Goal: Information Seeking & Learning: Find specific fact

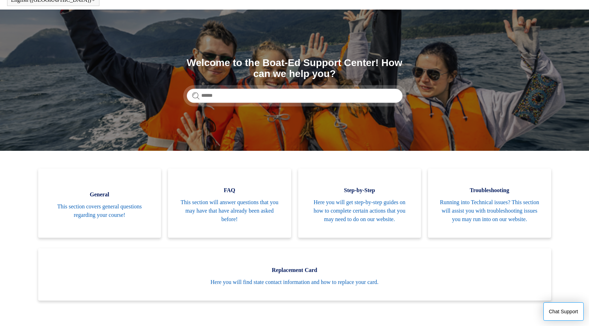
scroll to position [71, 0]
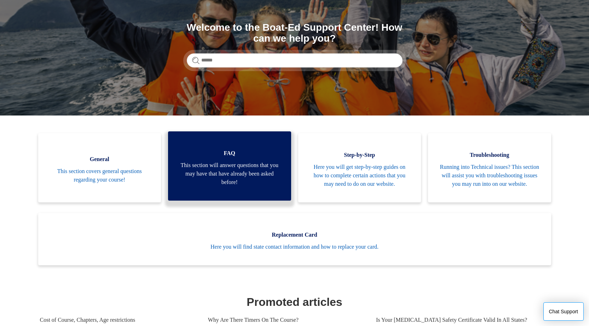
click at [246, 168] on span "This section will answer questions that you may have that have already been ask…" at bounding box center [230, 173] width 102 height 25
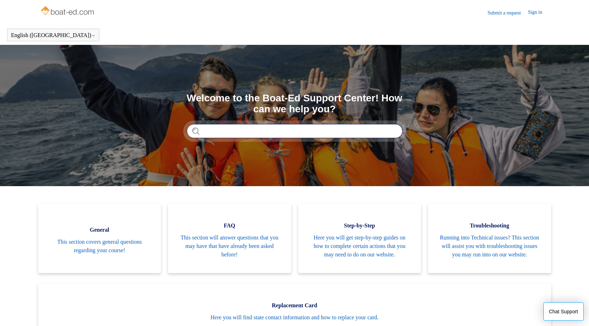
click at [215, 131] on input "Search" at bounding box center [295, 131] width 216 height 14
type input "**********"
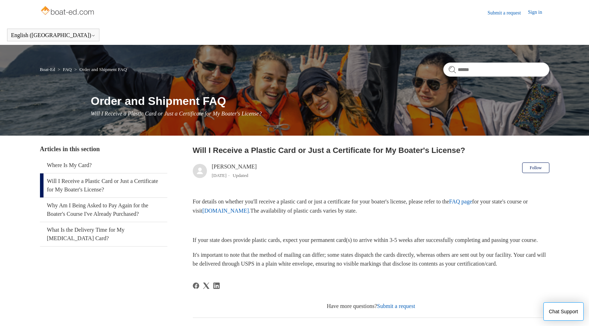
scroll to position [35, 0]
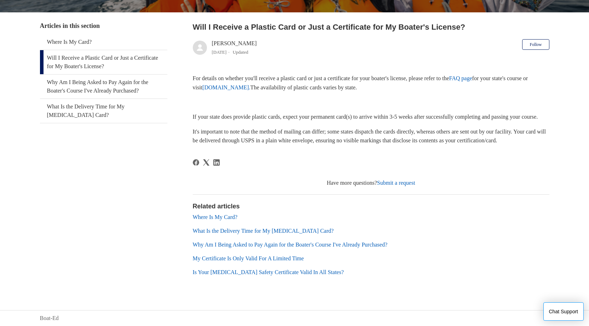
click at [290, 258] on link "My Certificate Is Only Valid For A Limited Time" at bounding box center [248, 259] width 111 height 6
